Goal: Navigation & Orientation: Find specific page/section

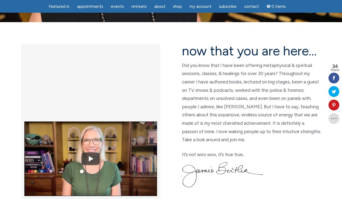
scroll to position [127, 0]
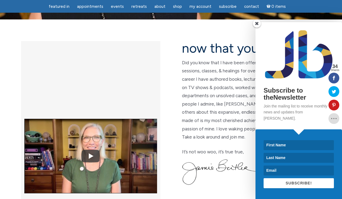
click at [255, 28] on span at bounding box center [257, 23] width 8 height 8
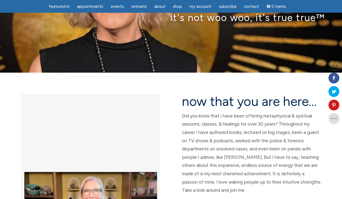
scroll to position [75, 0]
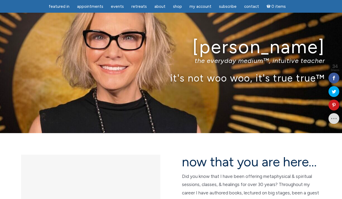
scroll to position [15, 0]
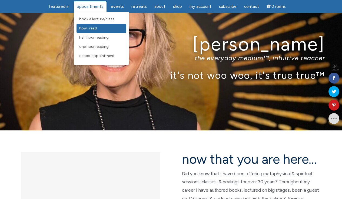
click at [91, 28] on span "How I Read" at bounding box center [88, 28] width 18 height 5
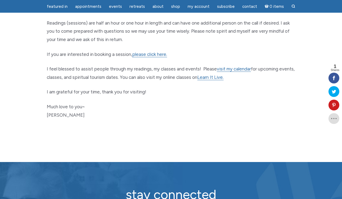
scroll to position [298, 0]
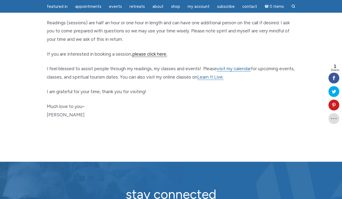
click at [141, 51] on link "please click here." at bounding box center [149, 54] width 35 height 6
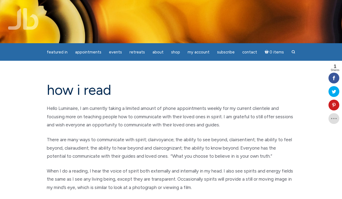
scroll to position [0, 0]
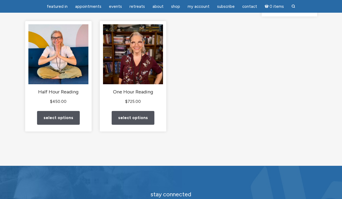
scroll to position [69, 0]
